Goal: Transaction & Acquisition: Purchase product/service

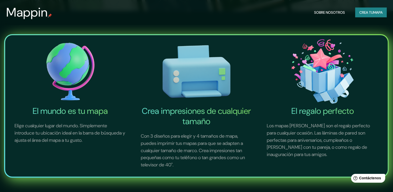
scroll to position [52, 0]
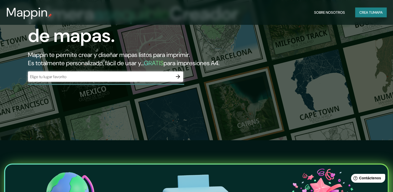
click at [180, 80] on icon "button" at bounding box center [178, 76] width 6 height 6
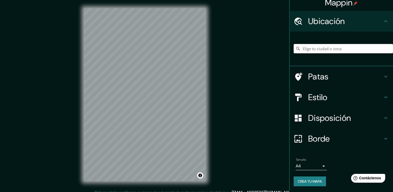
scroll to position [5, 0]
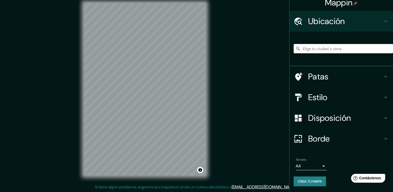
click at [335, 99] on h4 "Estilo" at bounding box center [345, 97] width 74 height 10
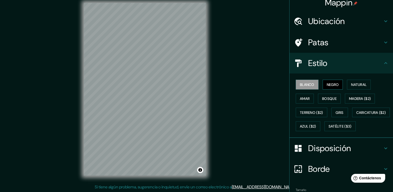
click at [330, 81] on font "Negro" at bounding box center [333, 84] width 12 height 7
click at [357, 85] on font "Natural" at bounding box center [359, 84] width 16 height 5
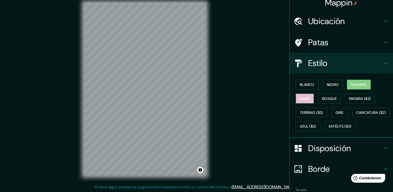
click at [300, 96] on font "Amar" at bounding box center [305, 98] width 10 height 5
click at [322, 99] on font "Bosque" at bounding box center [329, 98] width 14 height 5
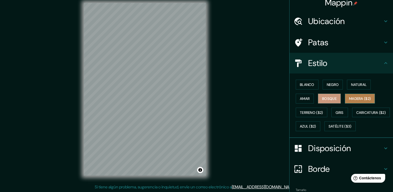
click at [355, 99] on font "Madera ($2)" at bounding box center [360, 98] width 22 height 5
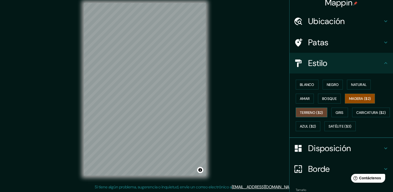
click at [305, 113] on font "Terreno ($2)" at bounding box center [311, 112] width 23 height 5
click at [338, 109] on font "Gris" at bounding box center [340, 112] width 8 height 7
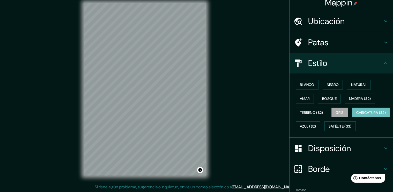
click at [356, 115] on font "Caricatura ($2)" at bounding box center [371, 112] width 30 height 5
click at [316, 128] on font "Azul ($2)" at bounding box center [308, 126] width 16 height 7
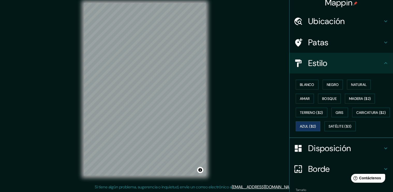
scroll to position [49, 0]
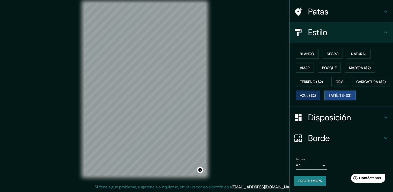
click at [328, 96] on font "Satélite ($3)" at bounding box center [339, 95] width 23 height 5
click at [316, 93] on font "Azul ($2)" at bounding box center [308, 95] width 16 height 5
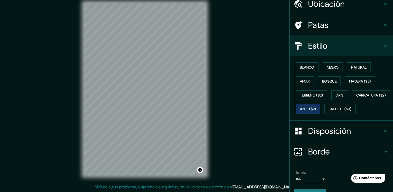
scroll to position [0, 0]
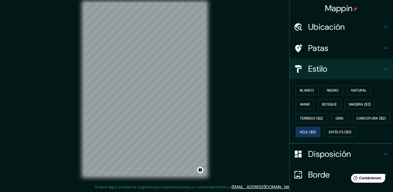
click at [332, 29] on font "Ubicación" at bounding box center [326, 26] width 37 height 11
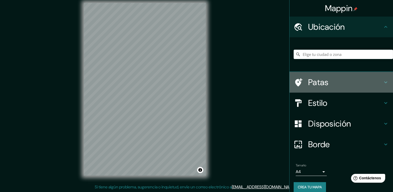
click at [318, 81] on font "Patas" at bounding box center [318, 82] width 20 height 11
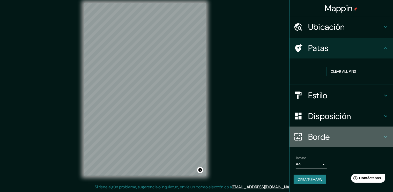
click at [320, 139] on font "Borde" at bounding box center [319, 136] width 22 height 11
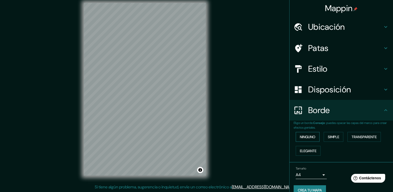
click at [310, 136] on font "Ninguno" at bounding box center [308, 136] width 16 height 5
click at [309, 136] on font "Ninguno" at bounding box center [308, 136] width 16 height 5
click at [300, 149] on font "Elegante" at bounding box center [308, 150] width 17 height 5
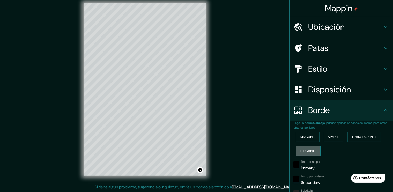
click at [300, 149] on font "Elegante" at bounding box center [308, 150] width 17 height 5
type input "189"
type input "38"
type input "19"
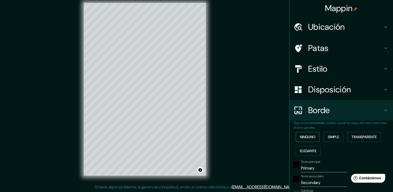
click at [301, 139] on font "Ninguno" at bounding box center [308, 136] width 16 height 5
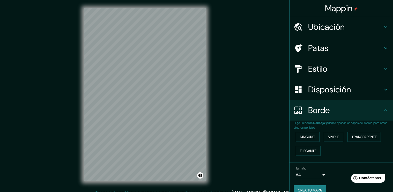
click at [330, 21] on div "Ubicación" at bounding box center [340, 27] width 103 height 21
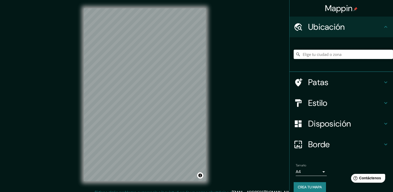
click at [315, 58] on input "Elige tu ciudad o zona" at bounding box center [342, 54] width 99 height 9
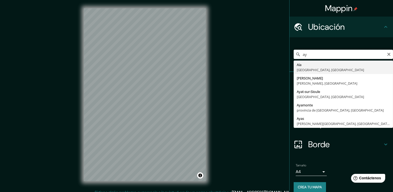
type input "a"
type input "Ayabaca, [GEOGRAPHIC_DATA], [GEOGRAPHIC_DATA]"
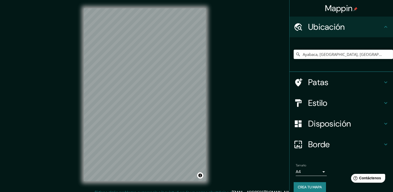
scroll to position [6, 0]
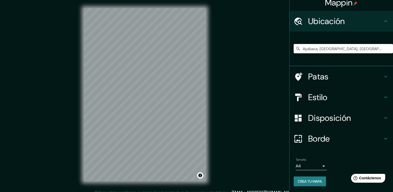
click at [315, 100] on font "Estilo" at bounding box center [317, 97] width 19 height 11
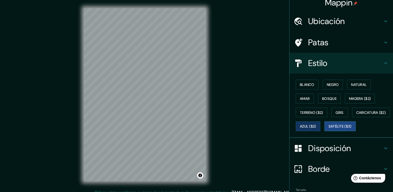
click at [328, 129] on font "Satélite ($3)" at bounding box center [339, 126] width 23 height 5
click at [300, 79] on div "Blanco Negro Natural Amar Bosque Madera ($2) Terreno ($2) Gris Caricatura ($2) …" at bounding box center [342, 106] width 99 height 56
click at [301, 84] on font "Blanco" at bounding box center [307, 84] width 14 height 5
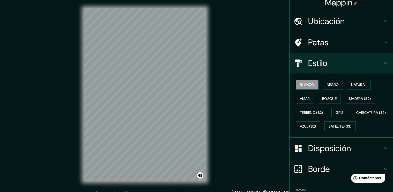
click at [304, 88] on button "Blanco" at bounding box center [307, 85] width 23 height 10
click at [327, 86] on font "Negro" at bounding box center [333, 84] width 12 height 5
click at [300, 83] on font "Blanco" at bounding box center [307, 84] width 14 height 5
click at [184, 192] on div "Mappin Ubicación Ayabaca, [GEOGRAPHIC_DATA], [GEOGRAPHIC_DATA] Patas Estilo Bla…" at bounding box center [196, 99] width 393 height 198
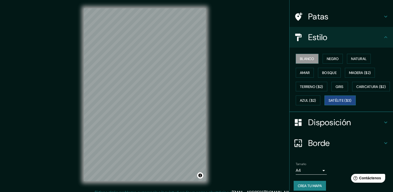
click at [328, 103] on font "Satélite ($3)" at bounding box center [339, 100] width 23 height 5
click at [149, 187] on div "© Mapbox © OpenStreetMap Improve this map © Maxar" at bounding box center [144, 94] width 139 height 189
click at [301, 58] on font "Blanco" at bounding box center [307, 58] width 14 height 5
